Goal: Navigation & Orientation: Find specific page/section

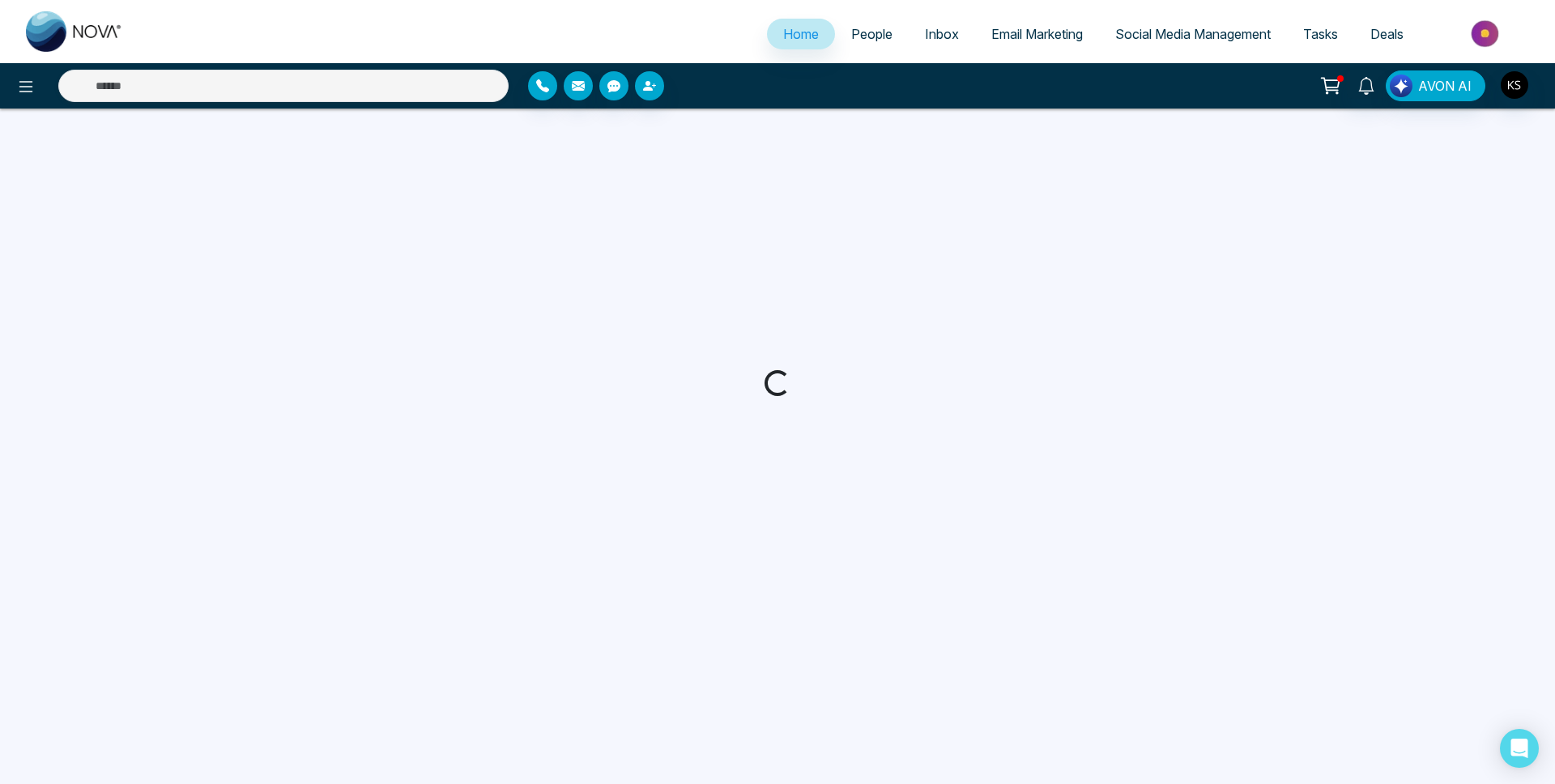
select select "*"
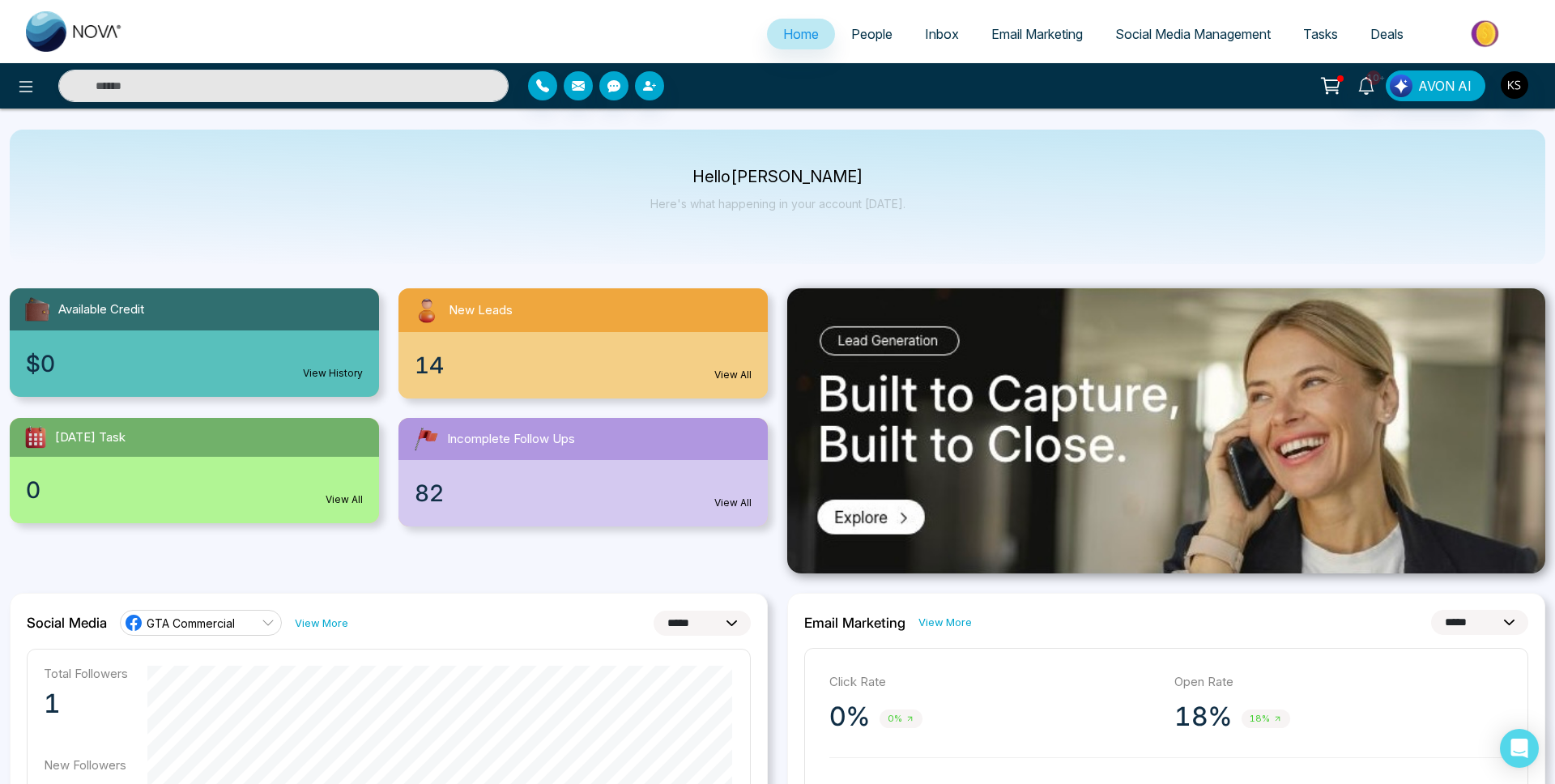
click at [867, 29] on span "People" at bounding box center [871, 33] width 42 height 16
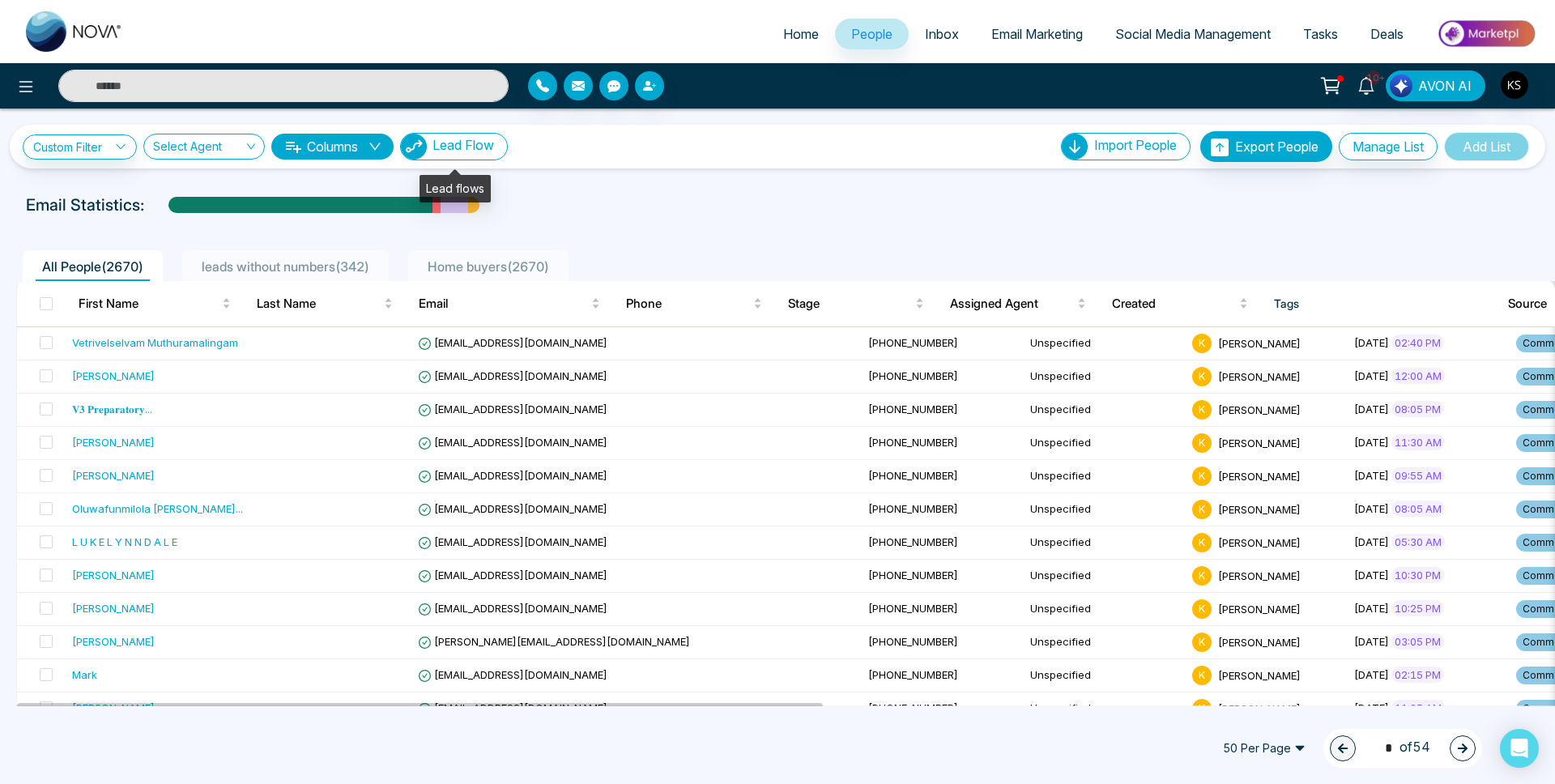
click at [491, 140] on span "Lead Flow" at bounding box center [464, 145] width 61 height 16
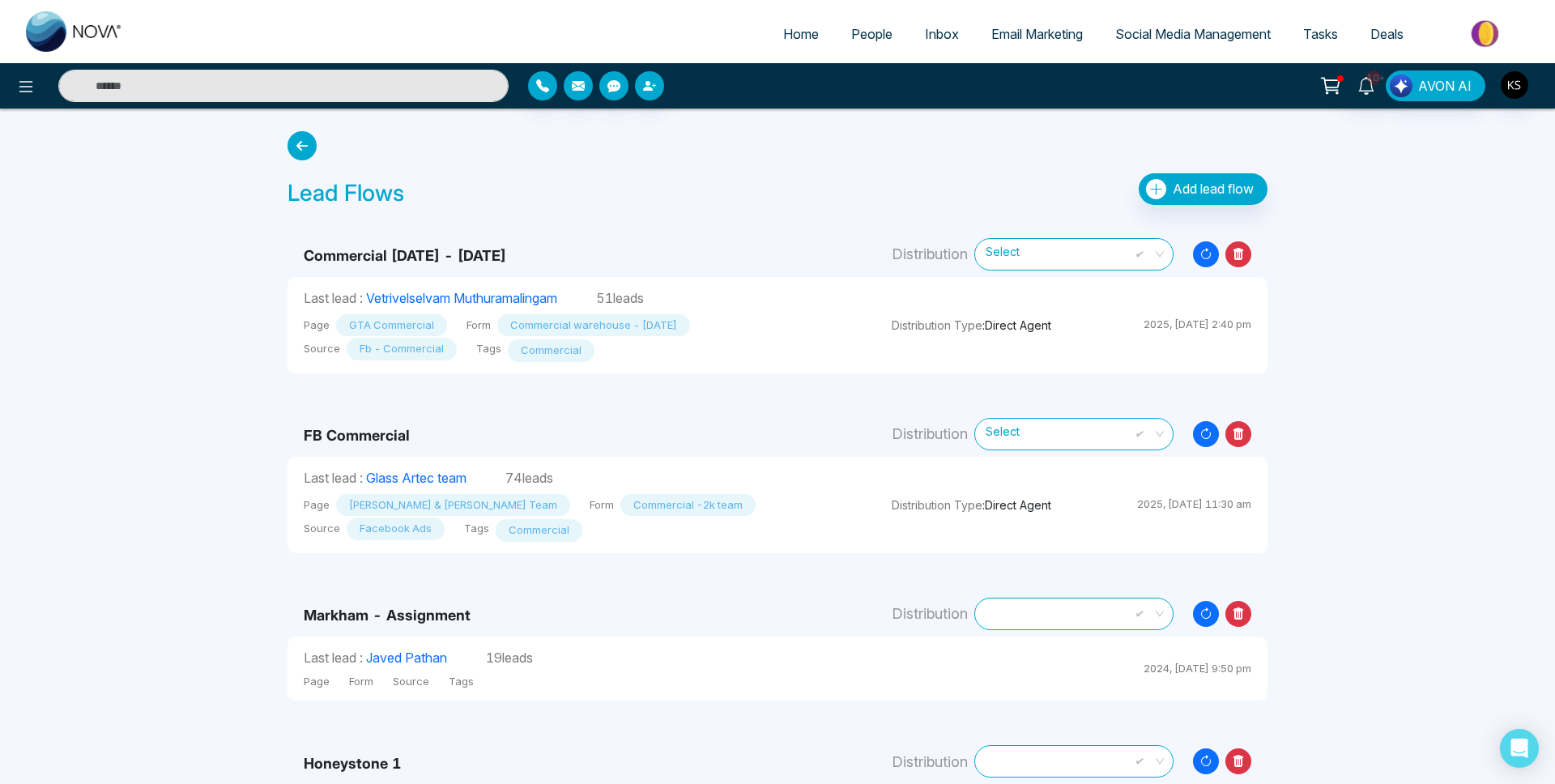
click at [786, 32] on span "Home" at bounding box center [801, 33] width 36 height 16
select select "*"
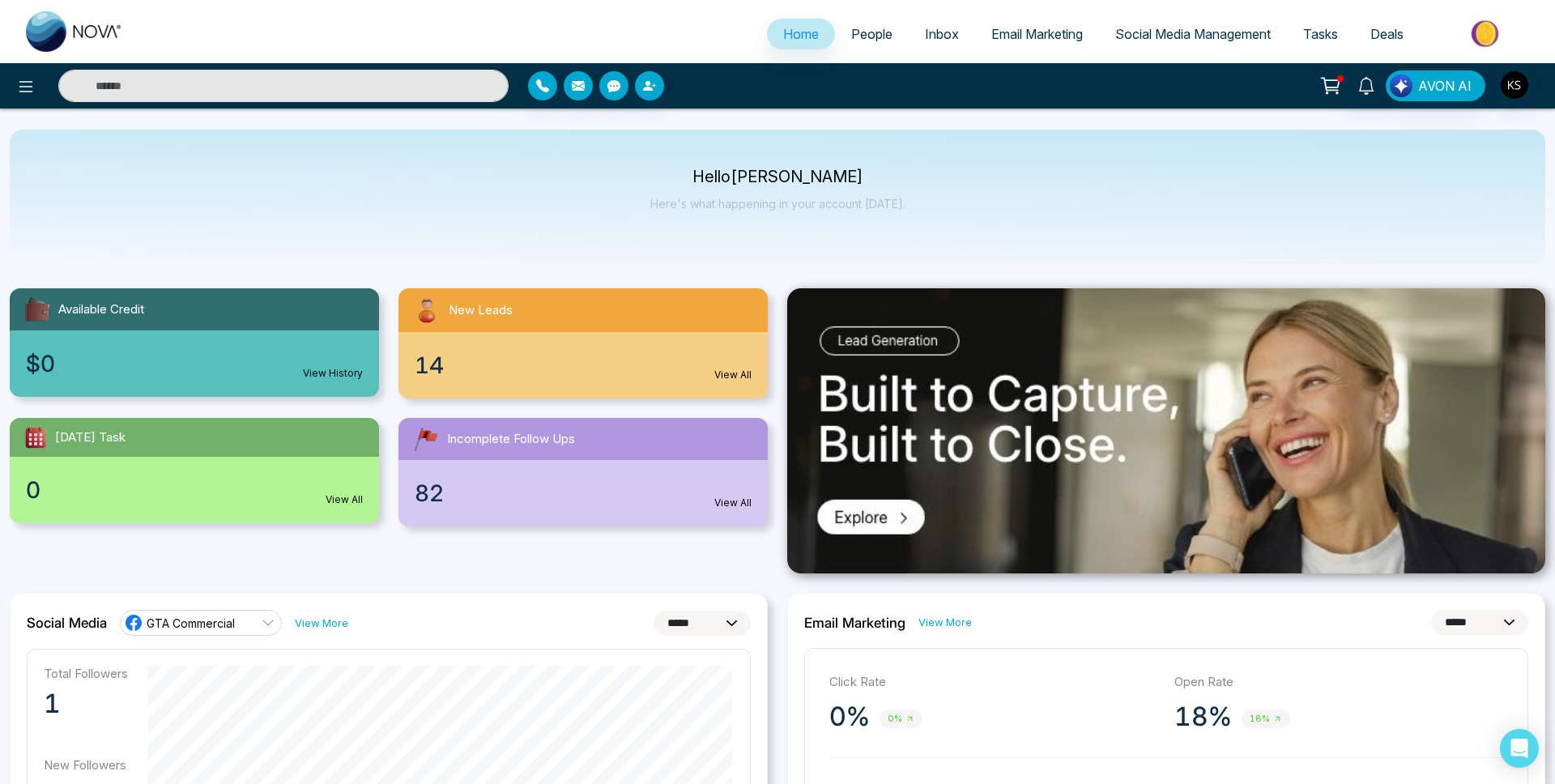
click at [873, 33] on span "People" at bounding box center [871, 33] width 42 height 16
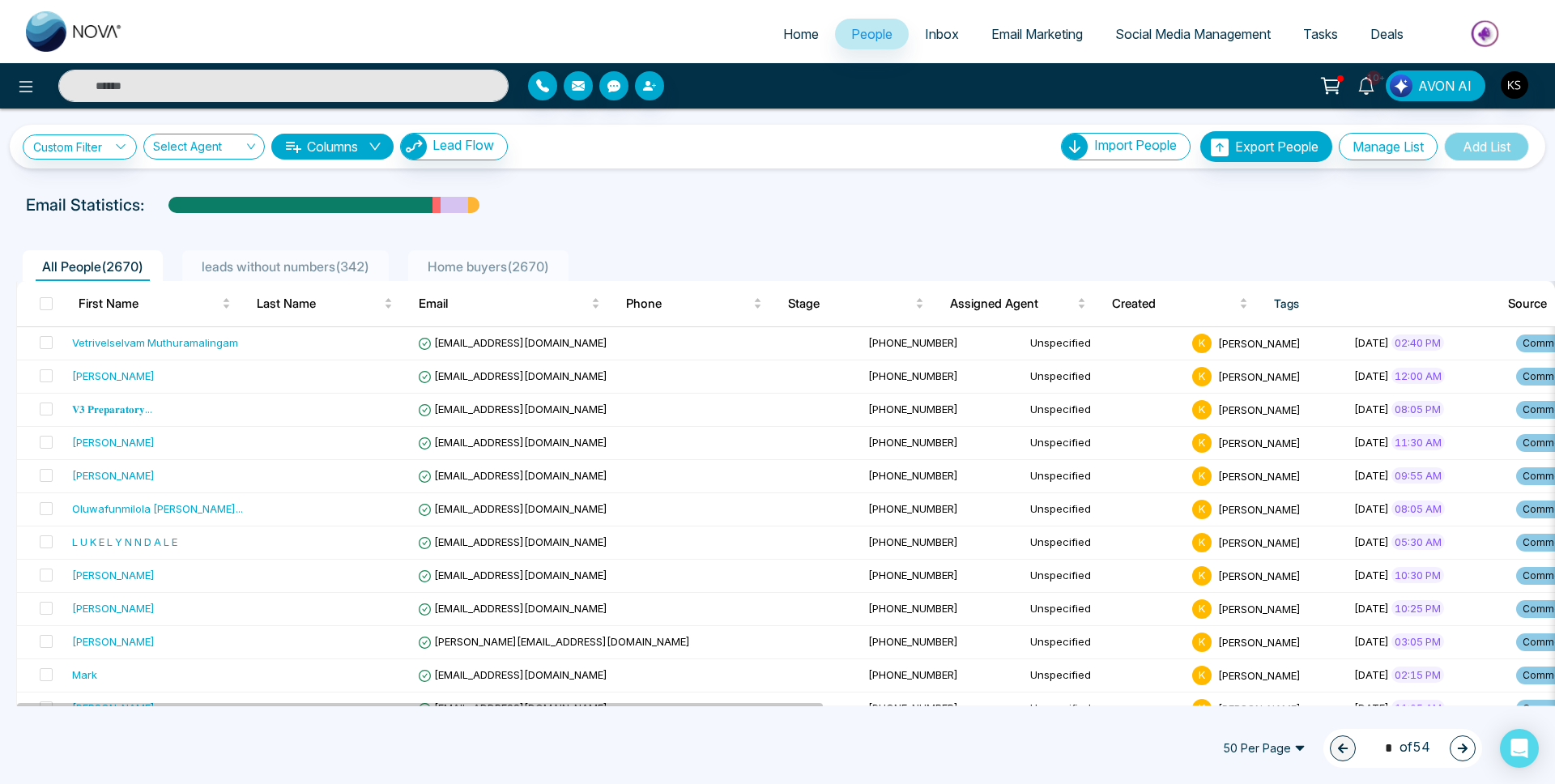
click at [795, 39] on span "Home" at bounding box center [801, 33] width 36 height 16
select select "*"
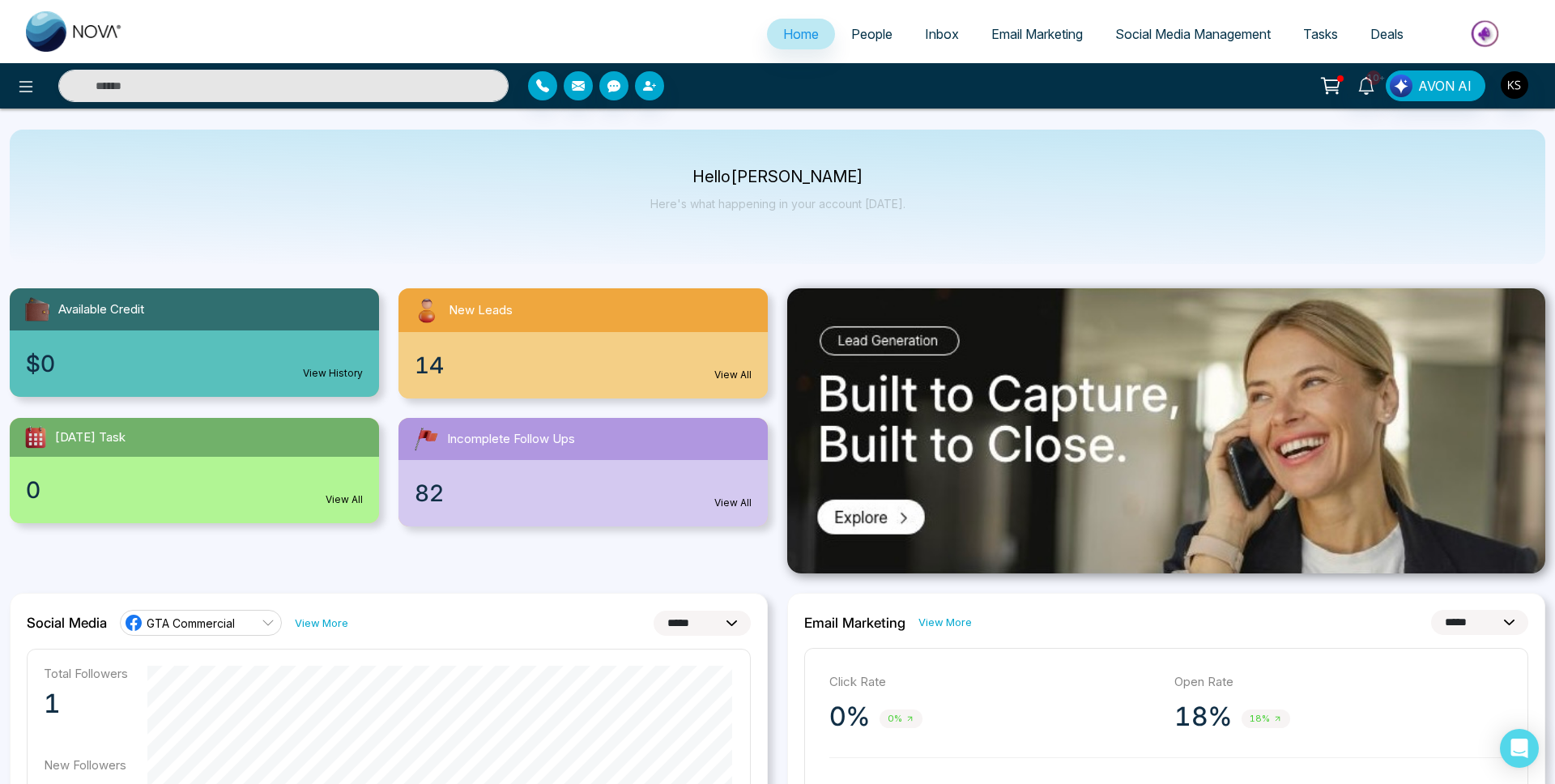
click at [880, 30] on span "People" at bounding box center [871, 33] width 42 height 16
